Goal: Navigation & Orientation: Find specific page/section

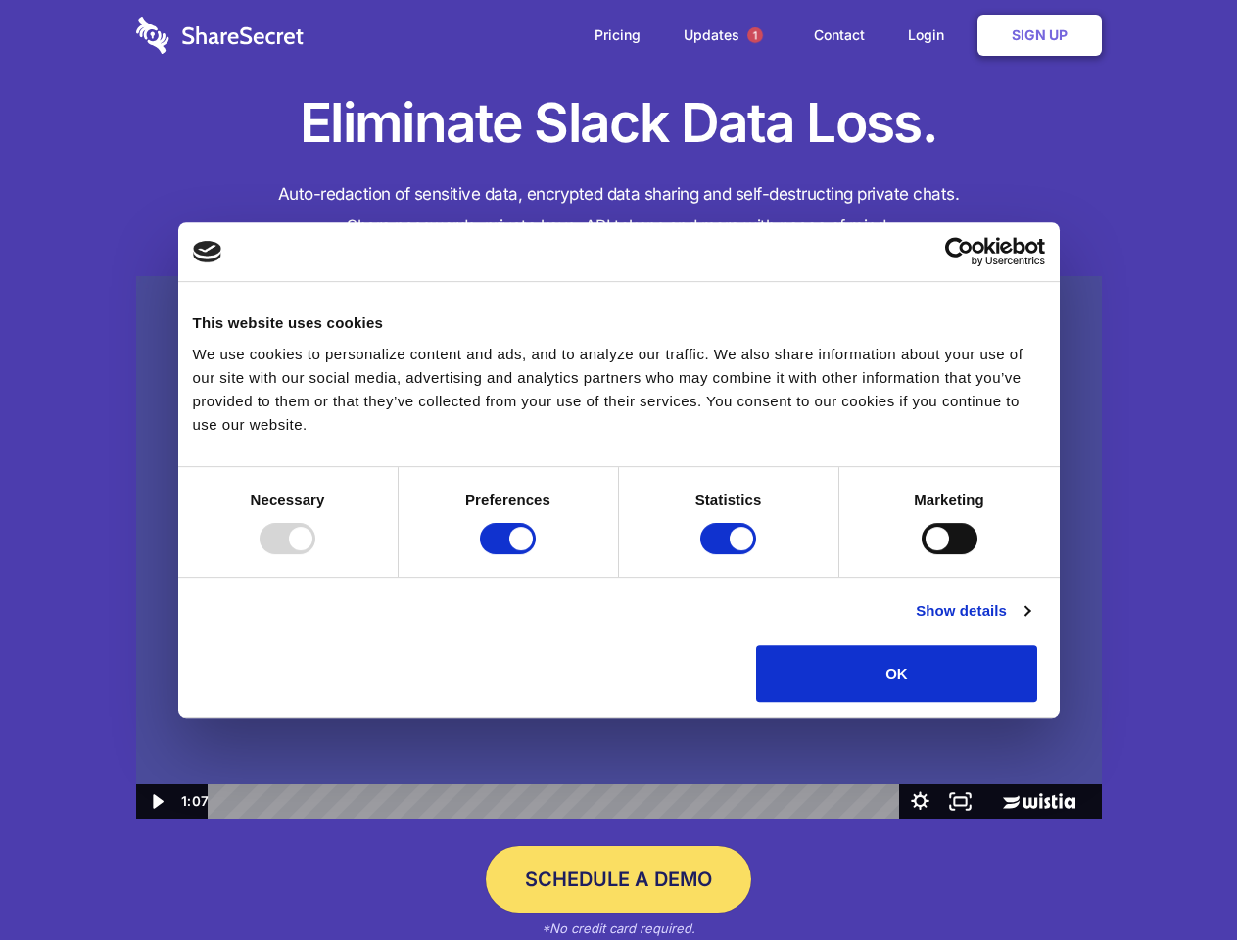
click at [618, 470] on img at bounding box center [619, 548] width 966 height 544
click at [315, 554] on div at bounding box center [288, 538] width 56 height 31
click at [536, 554] on input "Preferences" at bounding box center [508, 538] width 56 height 31
checkbox input "false"
click at [731, 554] on input "Statistics" at bounding box center [728, 538] width 56 height 31
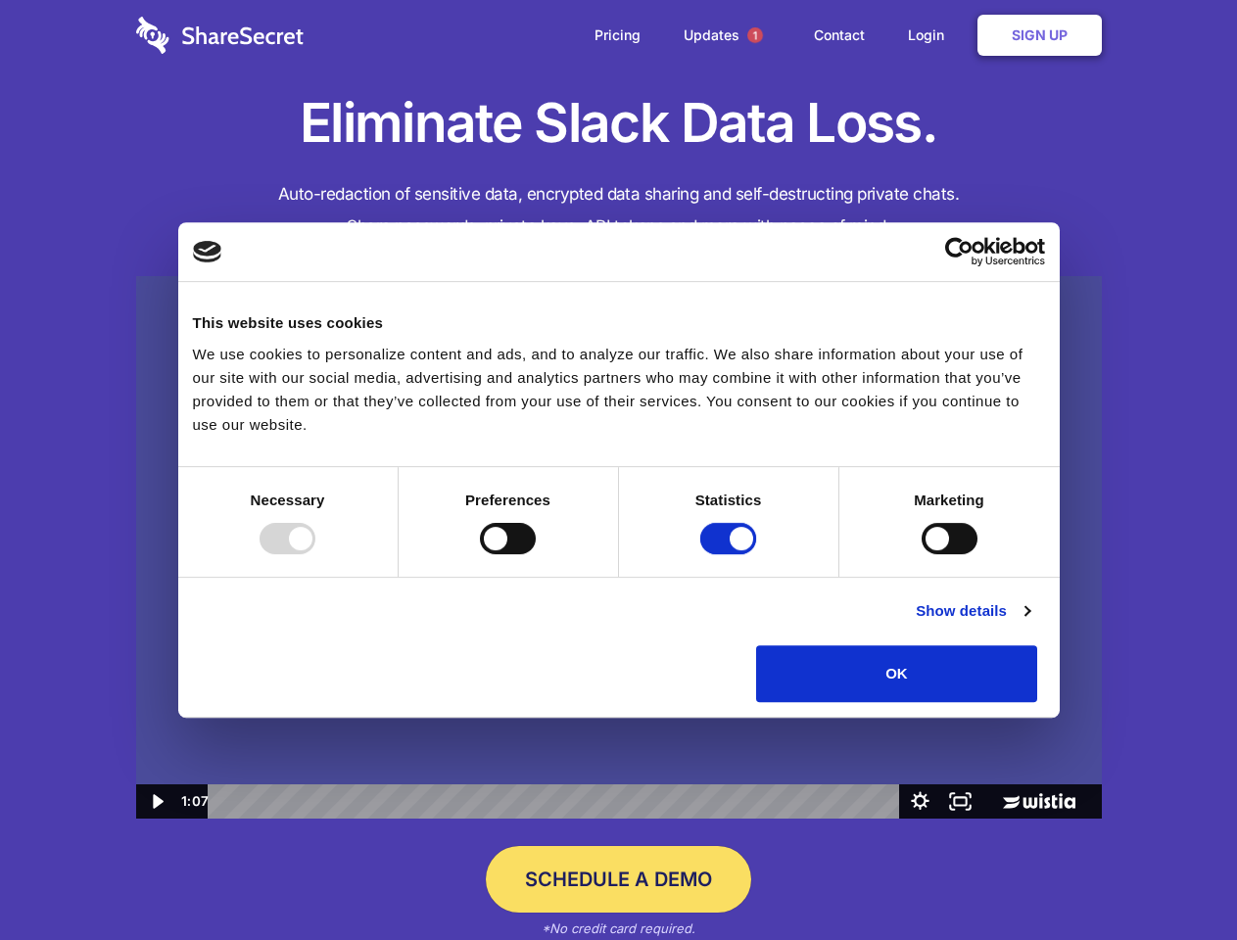
checkbox input "false"
click at [922, 554] on input "Marketing" at bounding box center [950, 538] width 56 height 31
checkbox input "true"
click at [1029, 623] on link "Show details" at bounding box center [973, 611] width 114 height 24
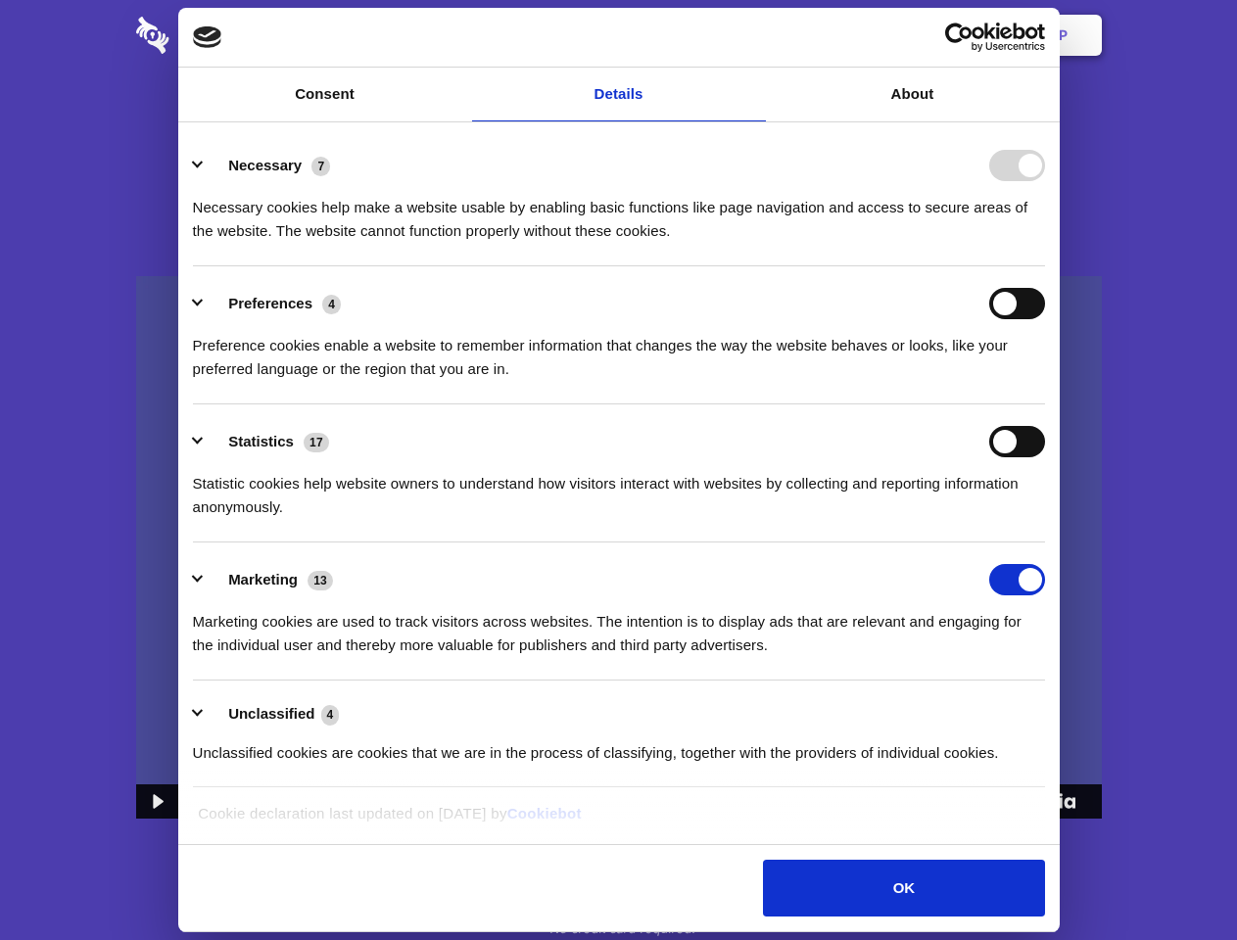
click at [1045, 266] on li "Necessary 7 Necessary cookies help make a website usable by enabling basic func…" at bounding box center [619, 197] width 852 height 138
click at [754, 35] on span "1" at bounding box center [755, 35] width 16 height 16
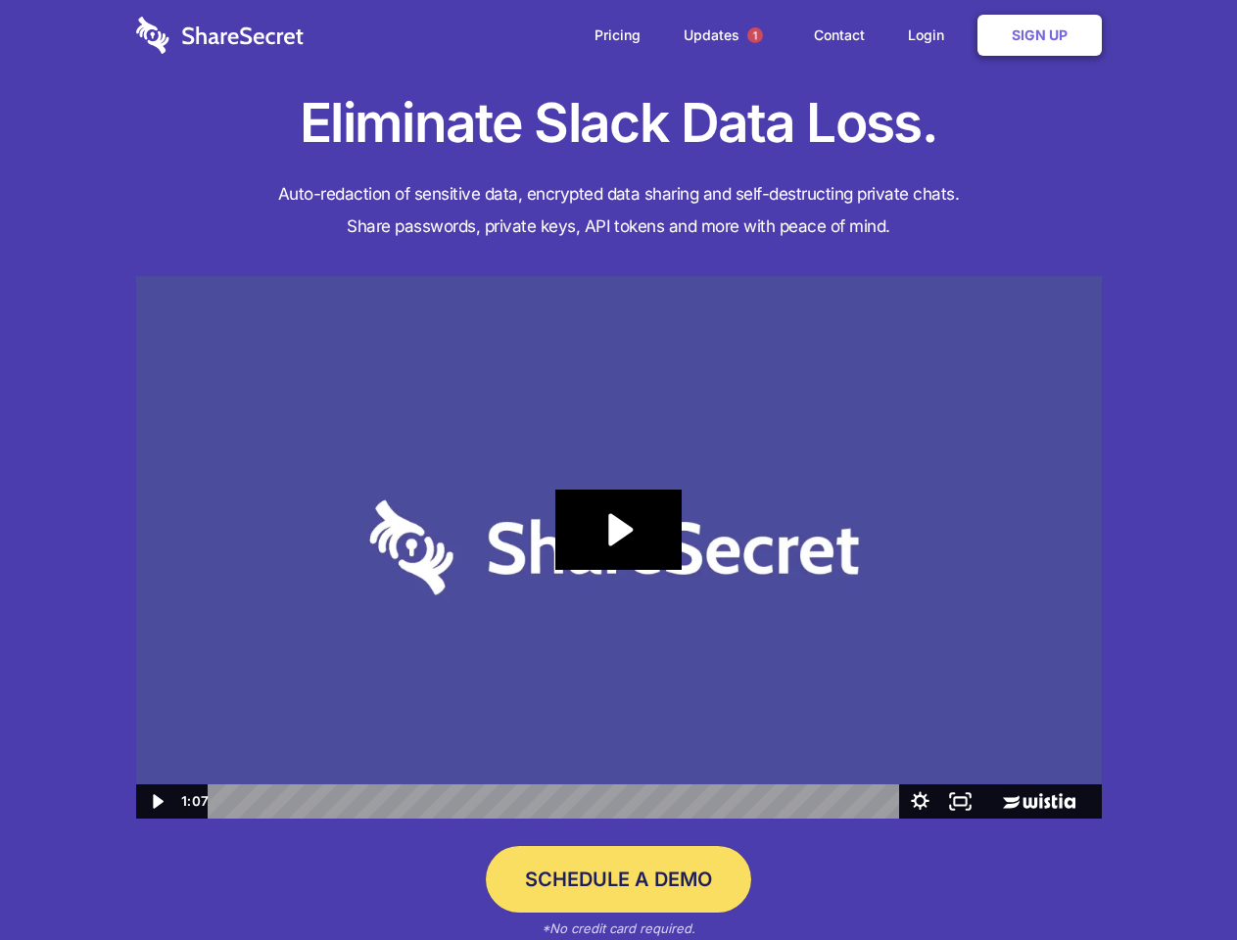
click at [619, 548] on icon "Play Video: Sharesecret Slack Extension" at bounding box center [617, 530] width 125 height 80
